Goal: Transaction & Acquisition: Purchase product/service

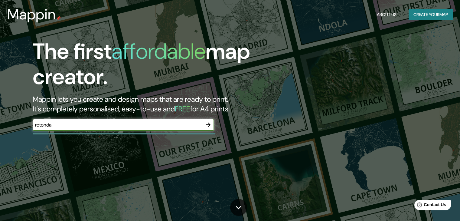
type input "rotonda"
click at [431, 12] on button "Create your map" at bounding box center [431, 14] width 44 height 11
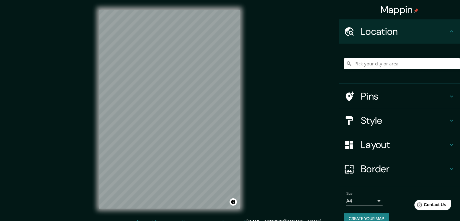
click at [367, 65] on input "Pick your city or area" at bounding box center [402, 63] width 116 height 11
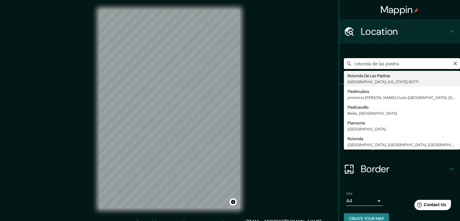
type input "rotonda de las piedras"
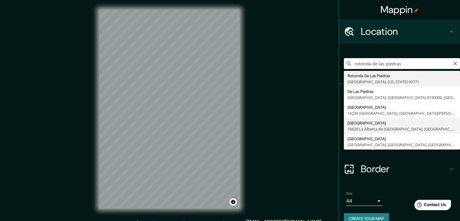
scroll to position [10, 0]
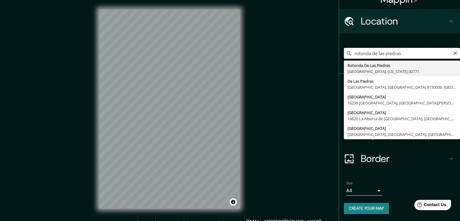
drag, startPoint x: 405, startPoint y: 53, endPoint x: 340, endPoint y: 55, distance: 64.5
click at [344, 55] on input "rotonda de las piedras" at bounding box center [402, 53] width 116 height 11
type input "[GEOGRAPHIC_DATA], [GEOGRAPHIC_DATA][PERSON_NAME] - [GEOGRAPHIC_DATA][PERSON_NA…"
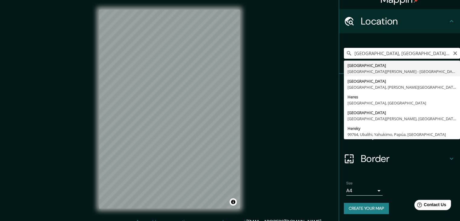
scroll to position [0, 0]
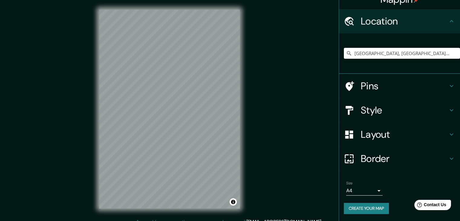
click at [376, 112] on h4 "Style" at bounding box center [404, 110] width 87 height 12
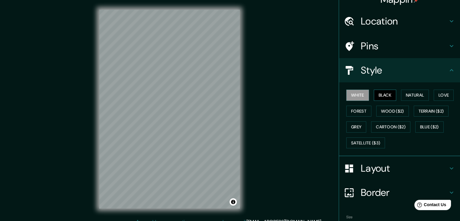
click at [379, 95] on button "Black" at bounding box center [385, 95] width 23 height 11
click at [404, 95] on button "Natural" at bounding box center [415, 95] width 28 height 11
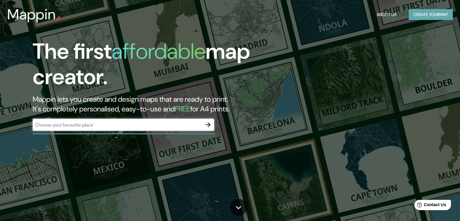
click at [434, 13] on button "Create your map" at bounding box center [431, 14] width 44 height 11
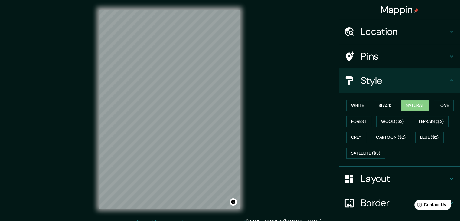
click at [369, 33] on h4 "Location" at bounding box center [404, 31] width 87 height 12
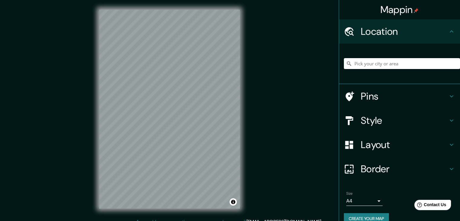
click at [361, 64] on input "Pick your city or area" at bounding box center [402, 63] width 116 height 11
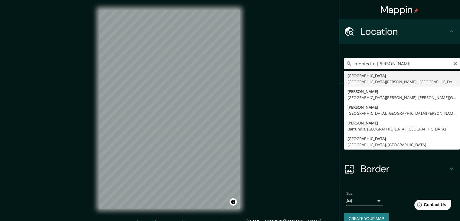
type input "[GEOGRAPHIC_DATA], [GEOGRAPHIC_DATA][PERSON_NAME] - [GEOGRAPHIC_DATA][PERSON_NA…"
